Goal: Submit feedback/report problem: Submit feedback/report problem

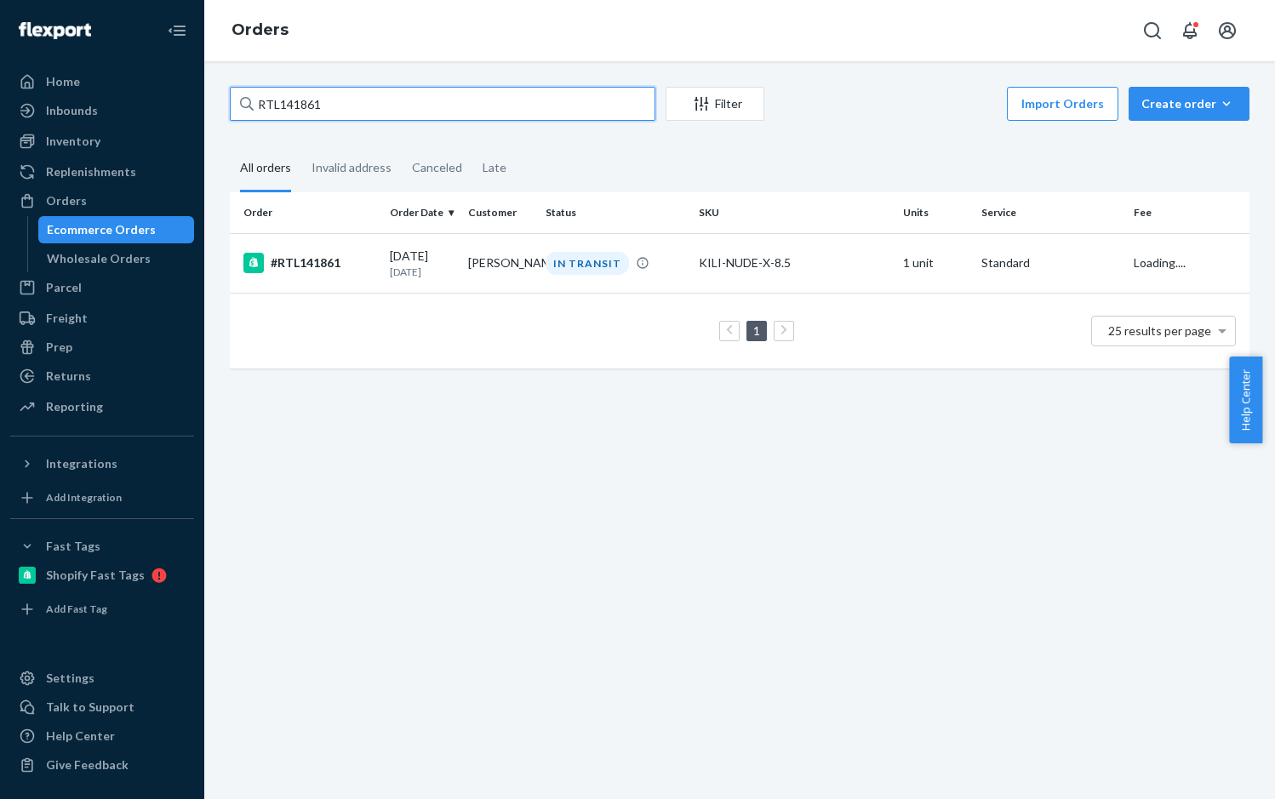
click at [324, 100] on input "RTL141861" at bounding box center [443, 104] width 426 height 34
type input "RTL139992"
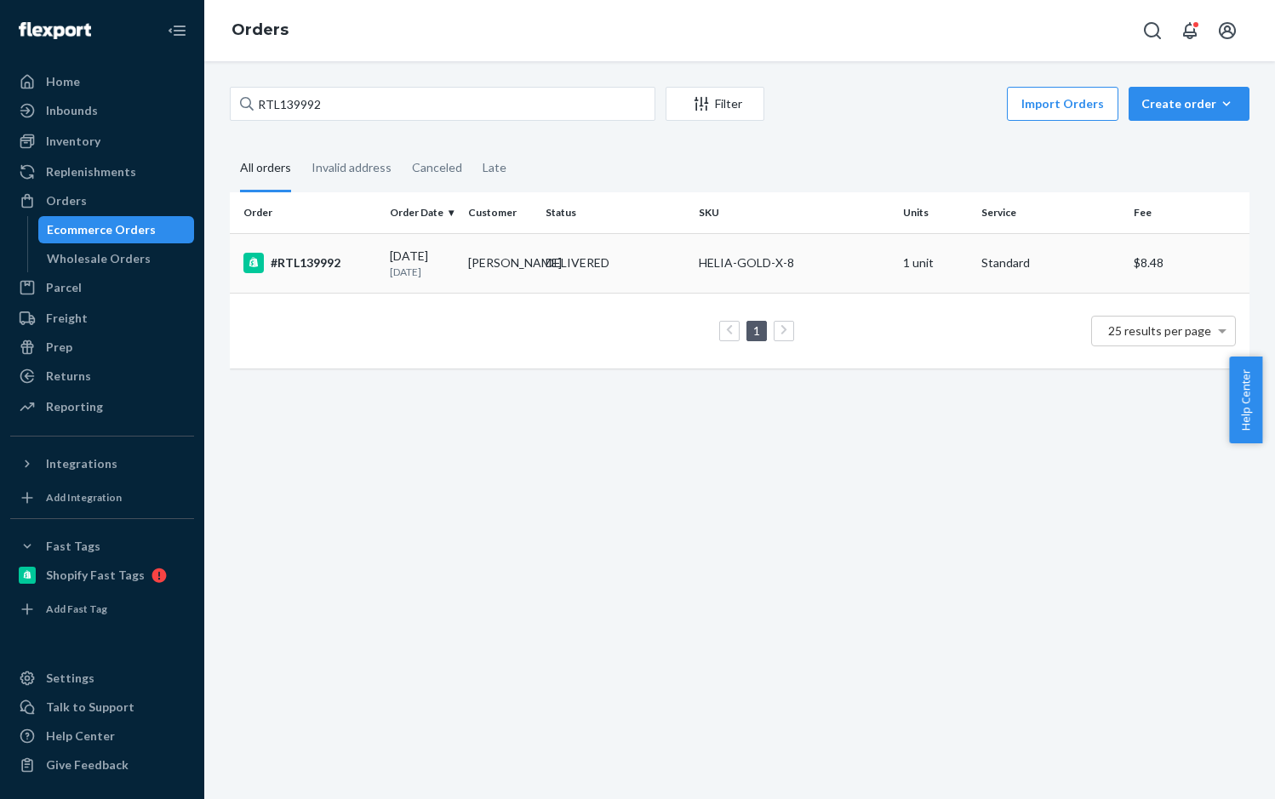
click at [318, 263] on div "#RTL139992" at bounding box center [309, 263] width 133 height 20
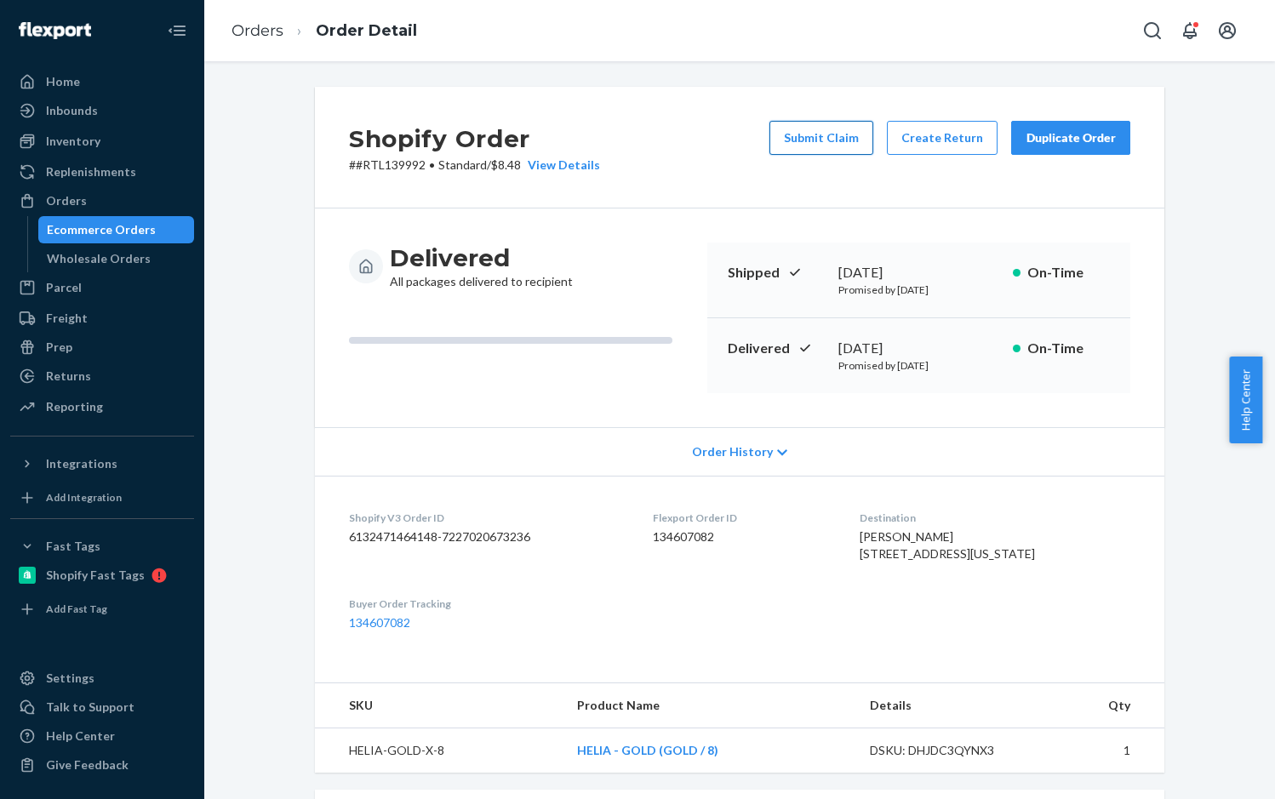
click at [810, 131] on button "Submit Claim" at bounding box center [822, 138] width 104 height 34
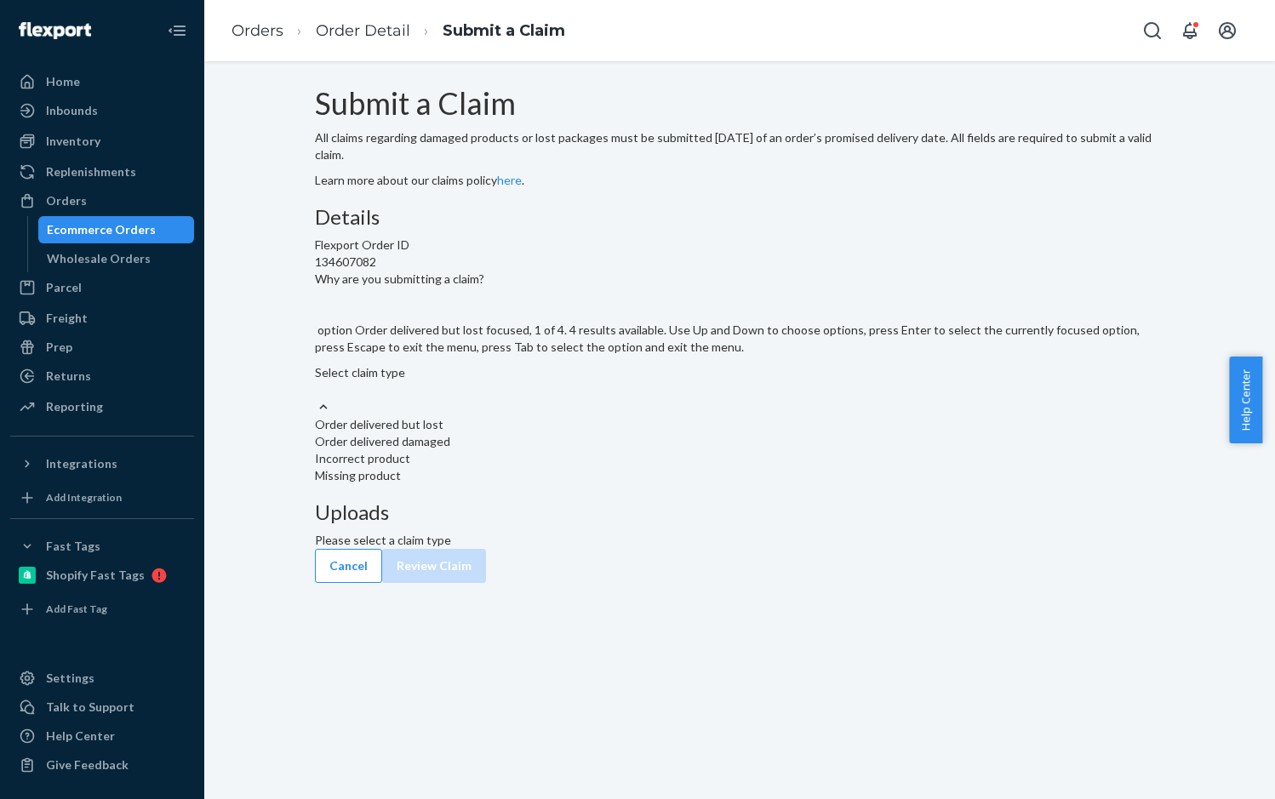
click at [624, 398] on div "Select claim type" at bounding box center [740, 381] width 850 height 34
click at [317, 398] on input "Why are you submitting a claim? option Order delivered but lost focused, 1 of 4…" at bounding box center [316, 389] width 2 height 17
click at [548, 433] on div "Order delivered but lost" at bounding box center [740, 424] width 850 height 17
click at [317, 398] on input "Why are you submitting a claim? option Order delivered but lost focused, 1 of 4…" at bounding box center [316, 389] width 2 height 17
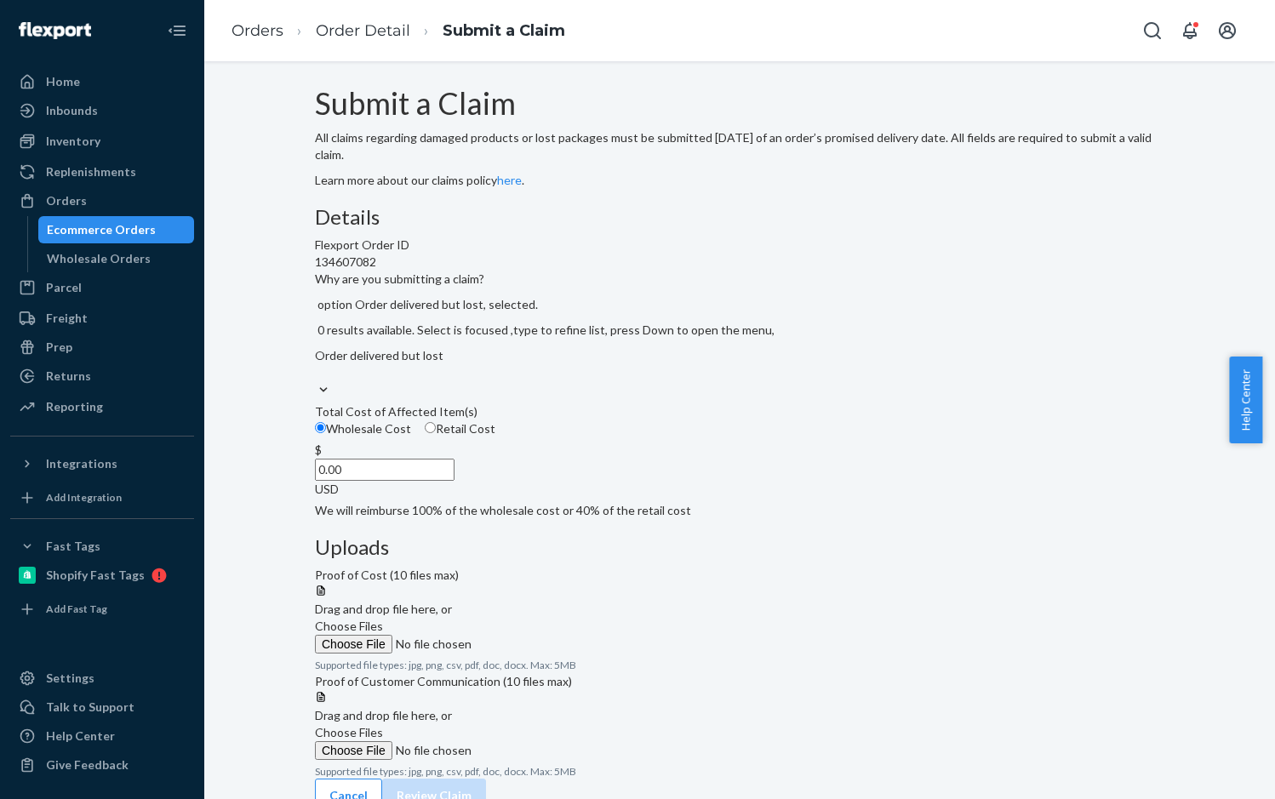
click at [436, 433] on input "Retail Cost" at bounding box center [430, 427] width 11 height 11
radio input "true"
radio input "false"
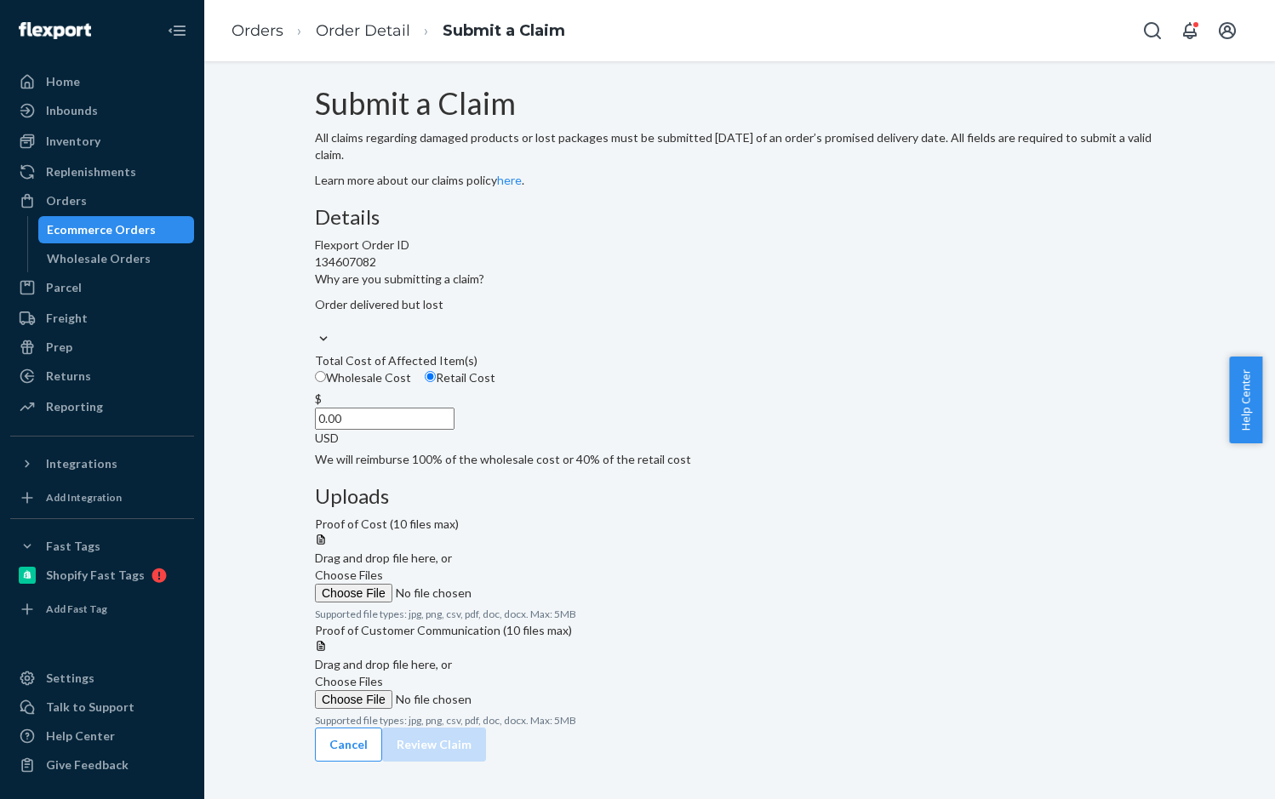
click at [455, 430] on input "0.00" at bounding box center [385, 419] width 140 height 22
paste input "47.67"
type input "47.67"
click at [383, 568] on span "Choose Files" at bounding box center [349, 575] width 68 height 14
click at [547, 584] on input "Choose Files" at bounding box center [431, 593] width 232 height 19
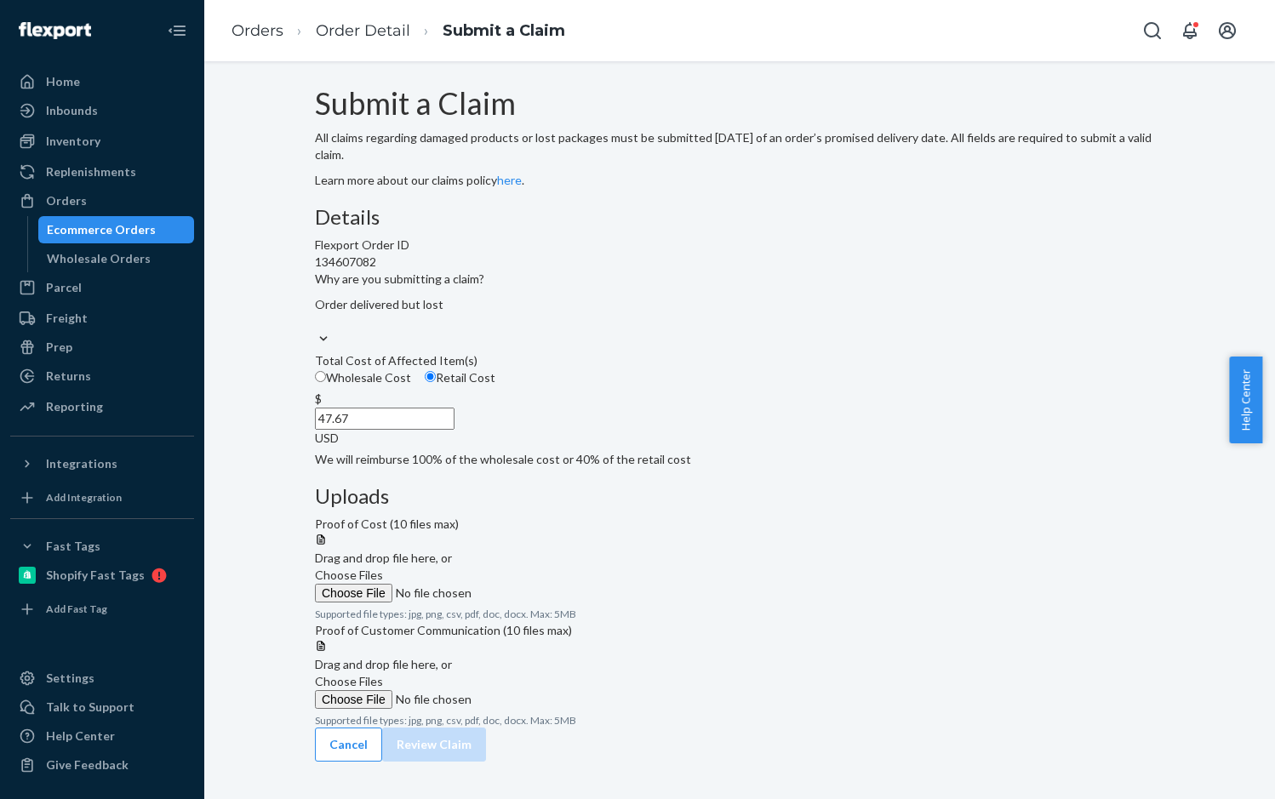
click at [383, 568] on span "Choose Files" at bounding box center [349, 575] width 68 height 14
click at [547, 584] on input "Choose Files" at bounding box center [431, 593] width 232 height 19
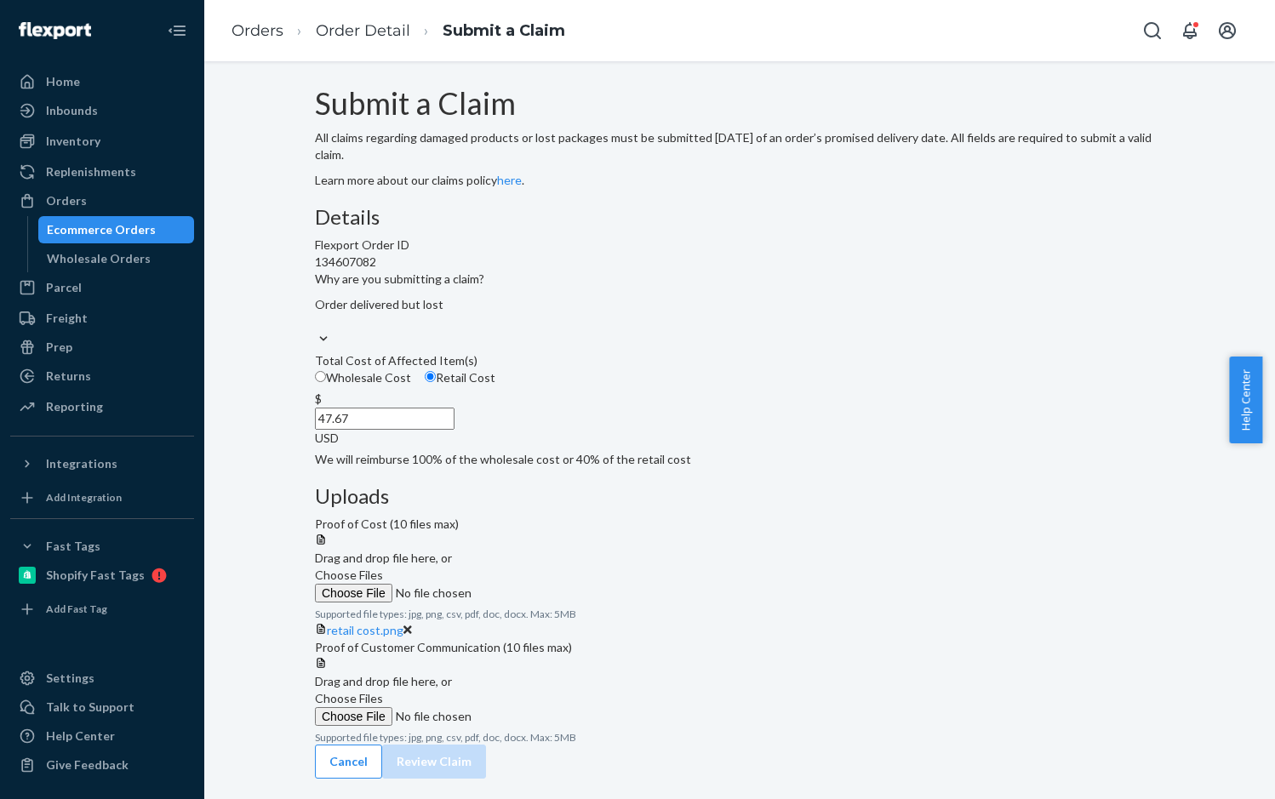
scroll to position [88, 0]
click at [383, 691] on span "Choose Files" at bounding box center [349, 698] width 68 height 14
click at [547, 707] on input "Choose Files" at bounding box center [431, 716] width 232 height 19
click at [383, 691] on span "Choose Files" at bounding box center [349, 698] width 68 height 14
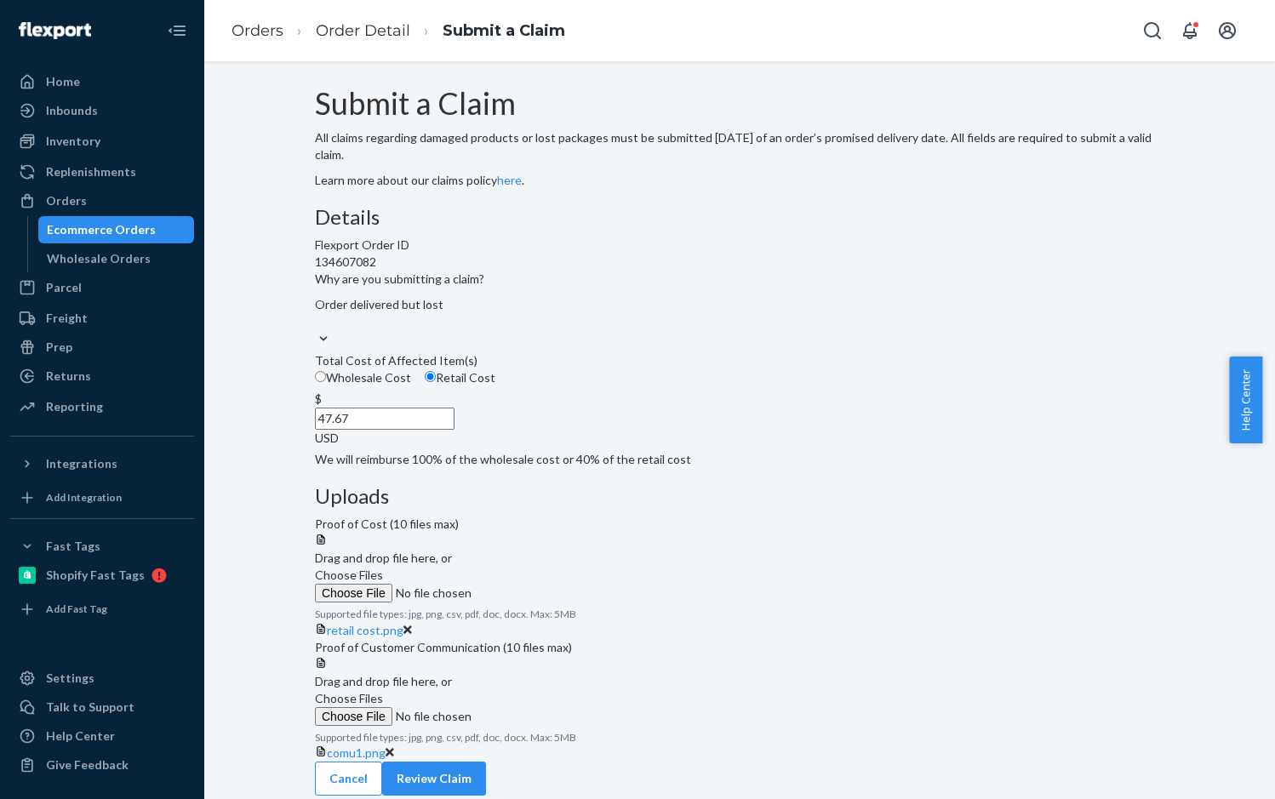
click at [547, 707] on input "Choose Files" at bounding box center [431, 716] width 232 height 19
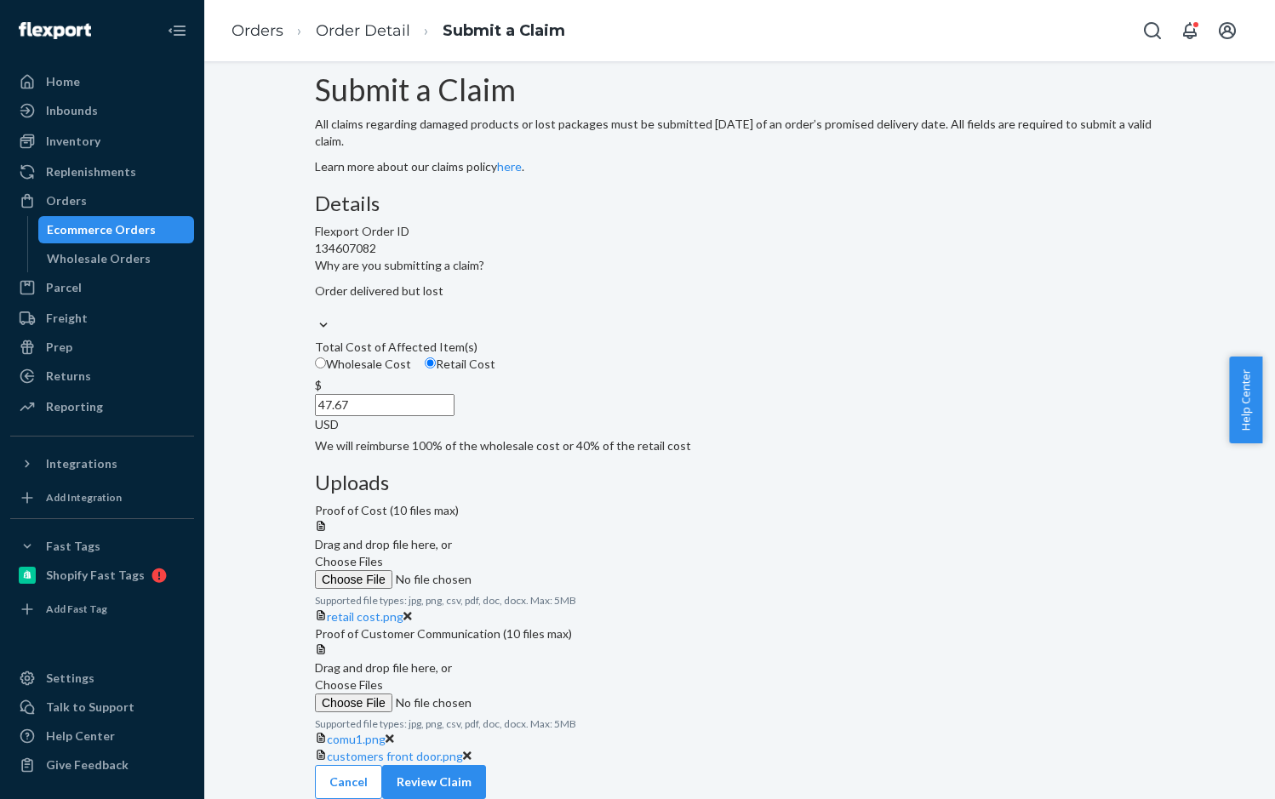
click at [547, 677] on label "Choose Files" at bounding box center [431, 695] width 232 height 36
click at [547, 694] on input "Choose Files" at bounding box center [431, 703] width 232 height 19
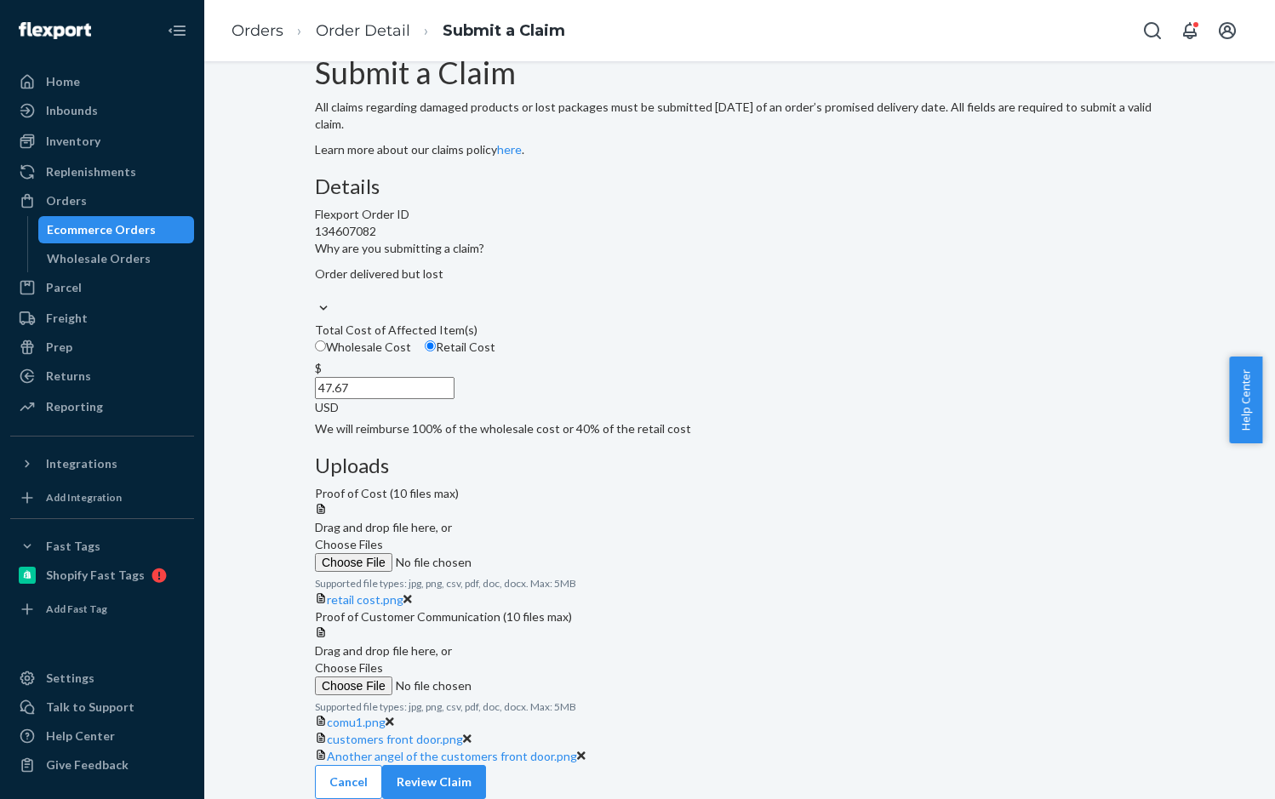
click at [383, 661] on span "Choose Files" at bounding box center [349, 668] width 68 height 14
click at [547, 677] on input "Choose Files" at bounding box center [431, 686] width 232 height 19
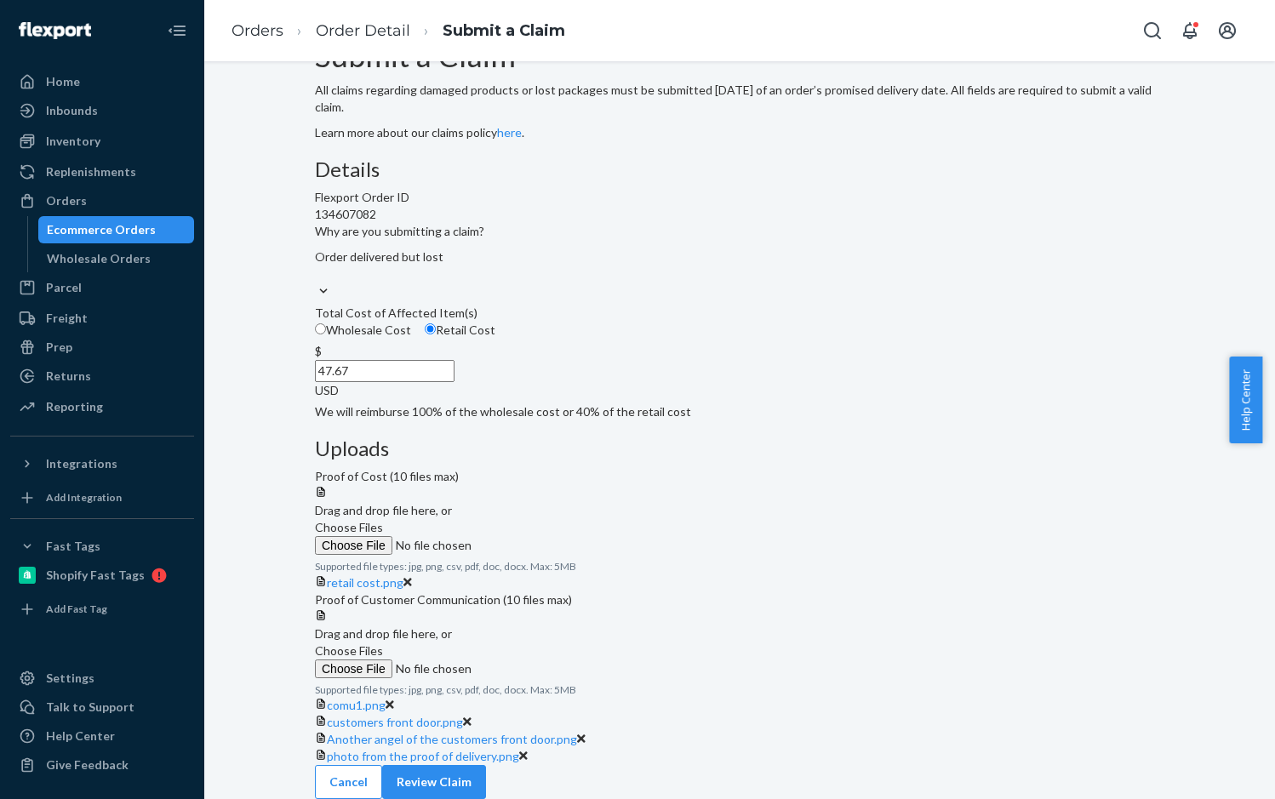
scroll to position [353, 0]
click at [486, 769] on button "Review Claim" at bounding box center [434, 782] width 104 height 34
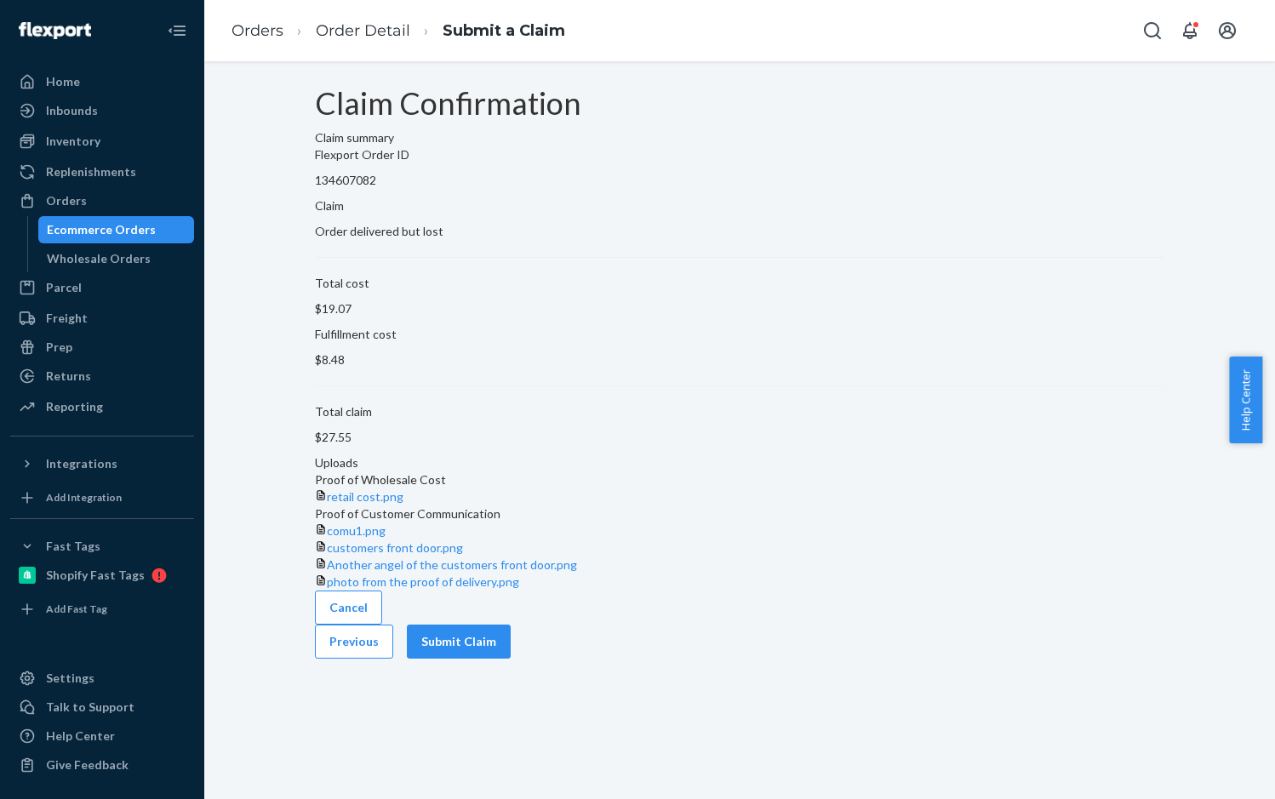
scroll to position [49, 0]
drag, startPoint x: 570, startPoint y: 422, endPoint x: 838, endPoint y: 385, distance: 269.9
click at [619, 429] on p "$27.55" at bounding box center [740, 437] width 850 height 17
copy p "27.55"
click at [511, 659] on button "Submit Claim" at bounding box center [459, 642] width 104 height 34
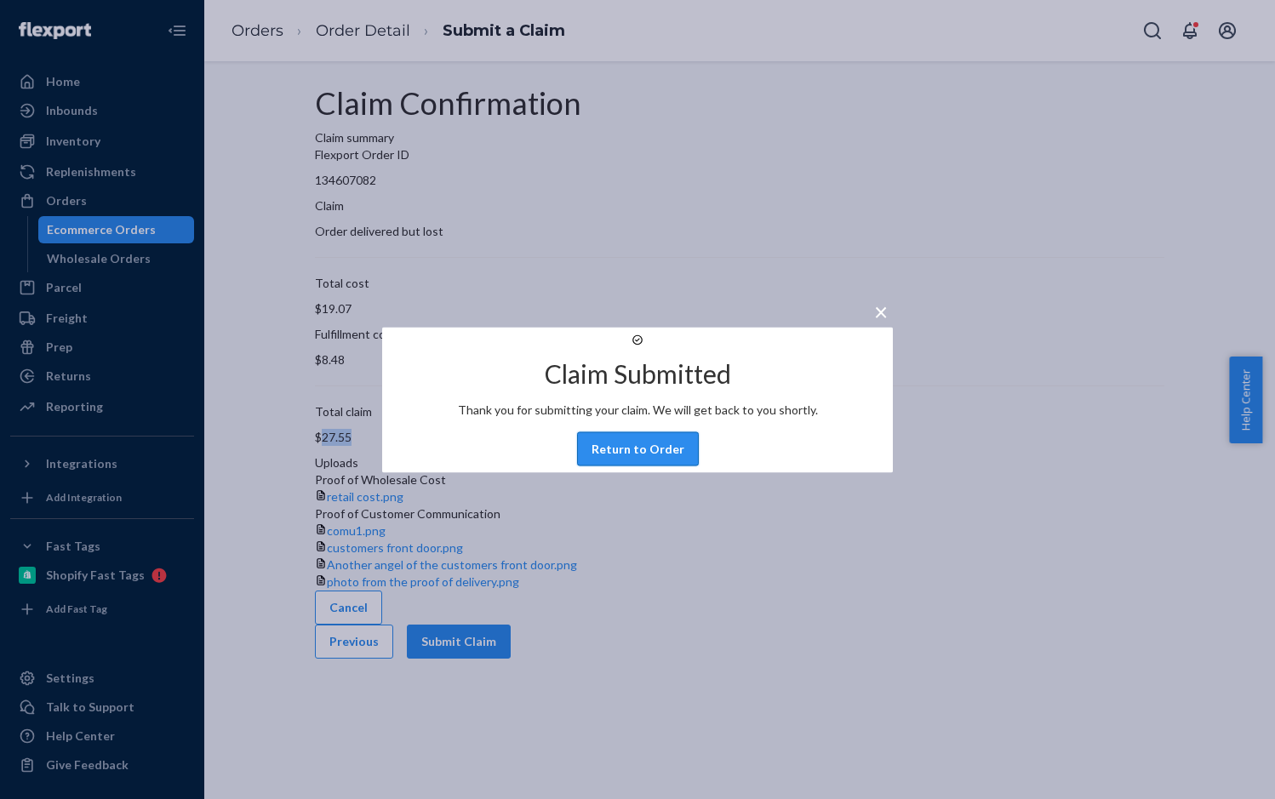
drag, startPoint x: 649, startPoint y: 471, endPoint x: 479, endPoint y: 258, distance: 272.0
click at [650, 466] on button "Return to Order" at bounding box center [638, 449] width 122 height 34
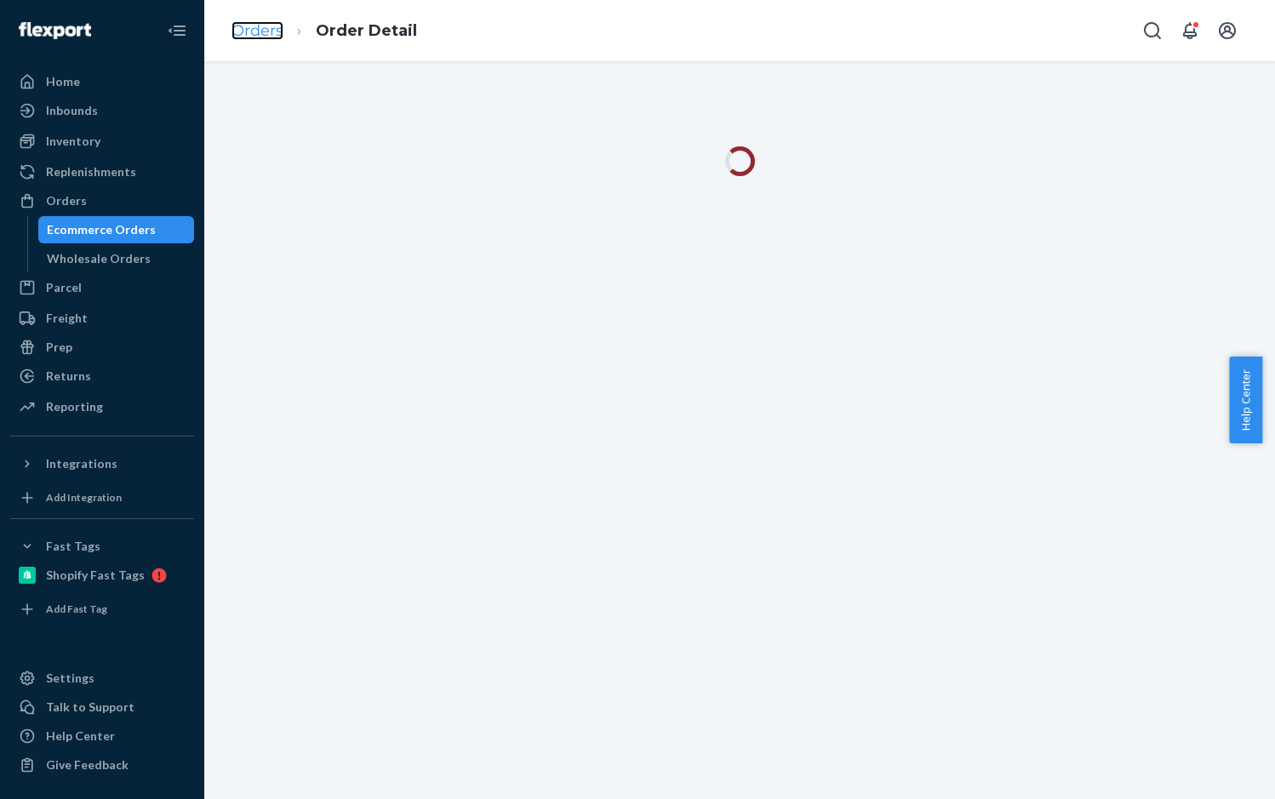
click at [253, 26] on link "Orders" at bounding box center [258, 30] width 52 height 19
